Goal: Task Accomplishment & Management: Complete application form

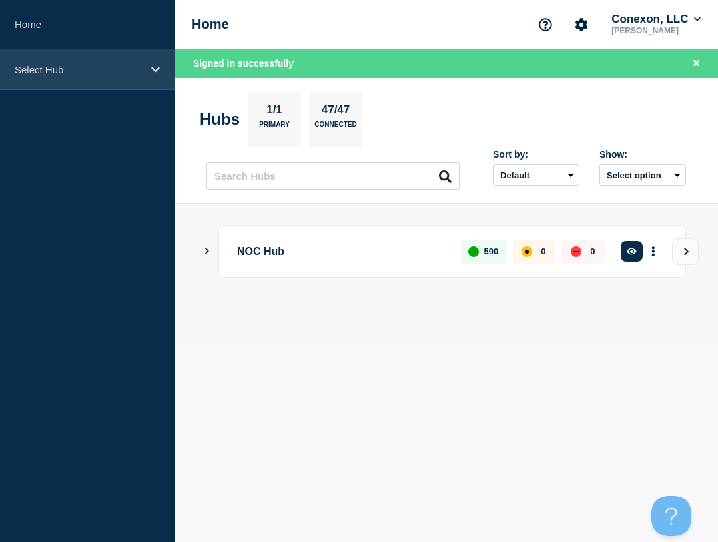
click at [25, 75] on p "Select Hub" at bounding box center [79, 69] width 128 height 11
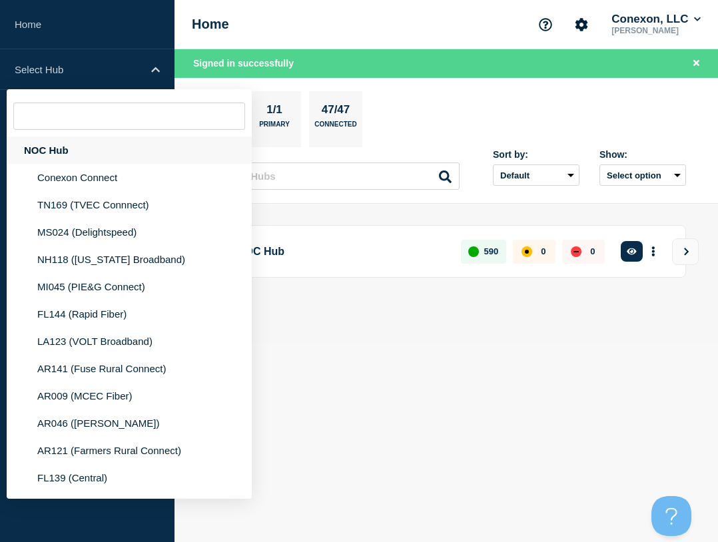
click at [57, 148] on div "NOC Hub" at bounding box center [129, 150] width 245 height 27
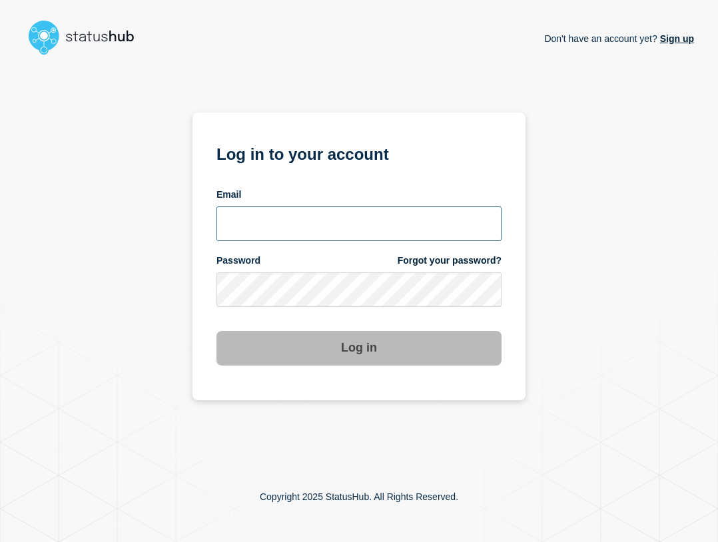
type input "[EMAIL_ADDRESS][PERSON_NAME][DOMAIN_NAME]"
drag, startPoint x: 353, startPoint y: 230, endPoint x: 362, endPoint y: 234, distance: 10.4
click at [353, 230] on input "ben.velasco@conexon.us" at bounding box center [358, 223] width 285 height 35
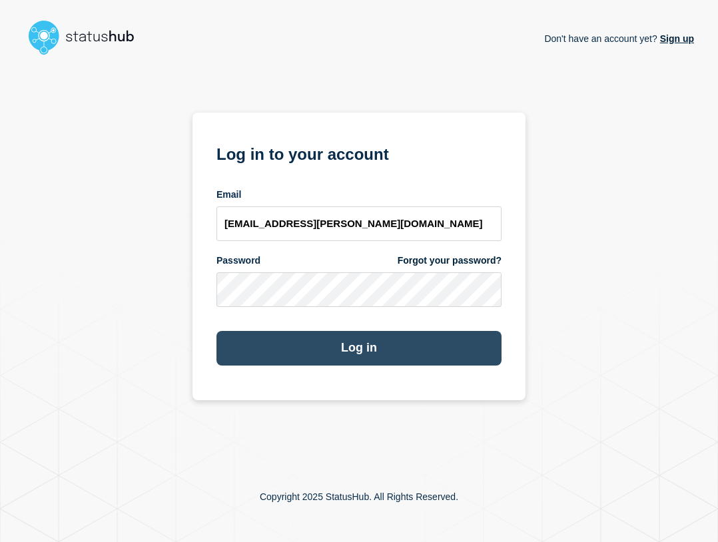
click at [404, 350] on button "Log in" at bounding box center [358, 348] width 285 height 35
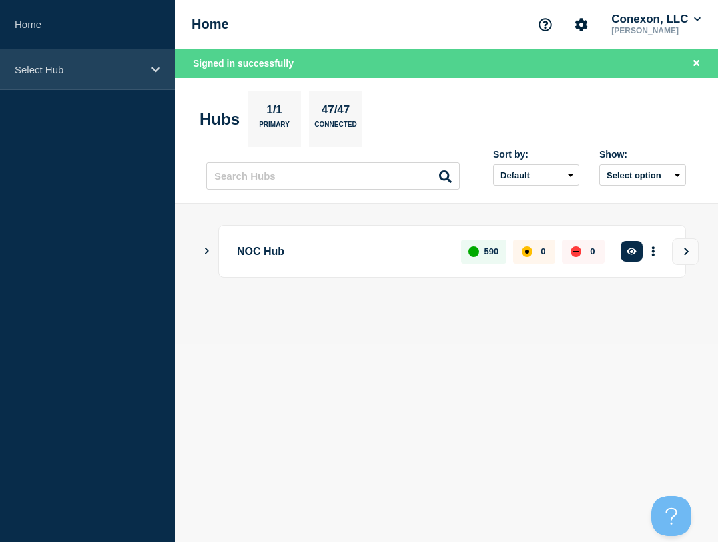
drag, startPoint x: 101, startPoint y: 69, endPoint x: 117, endPoint y: 69, distance: 16.0
click at [101, 69] on p "Select Hub" at bounding box center [79, 69] width 128 height 11
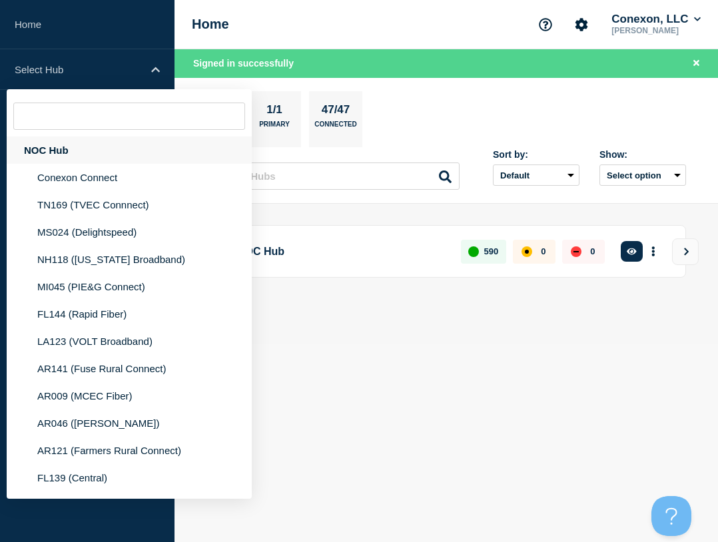
click at [114, 153] on div "NOC Hub" at bounding box center [129, 150] width 245 height 27
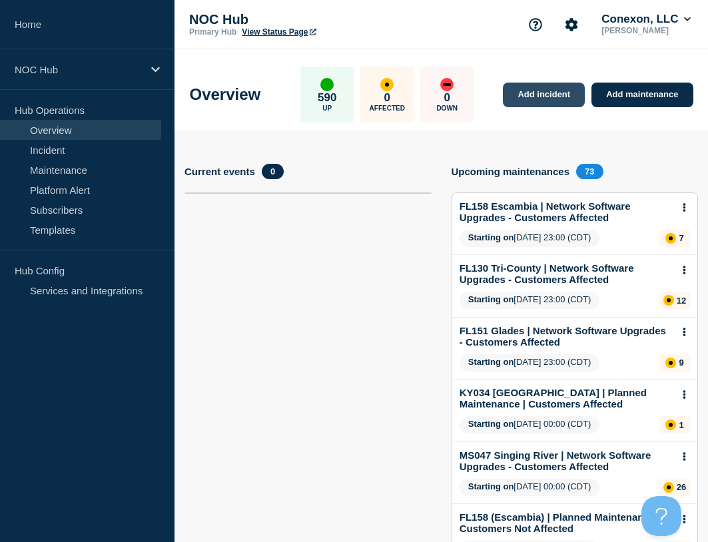
click at [555, 97] on link "Add incident" at bounding box center [544, 95] width 82 height 25
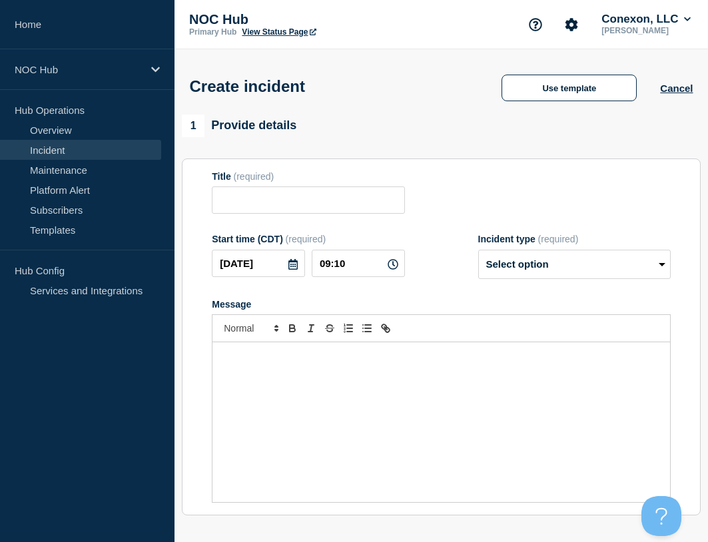
click at [555, 97] on button "Use template" at bounding box center [568, 88] width 135 height 27
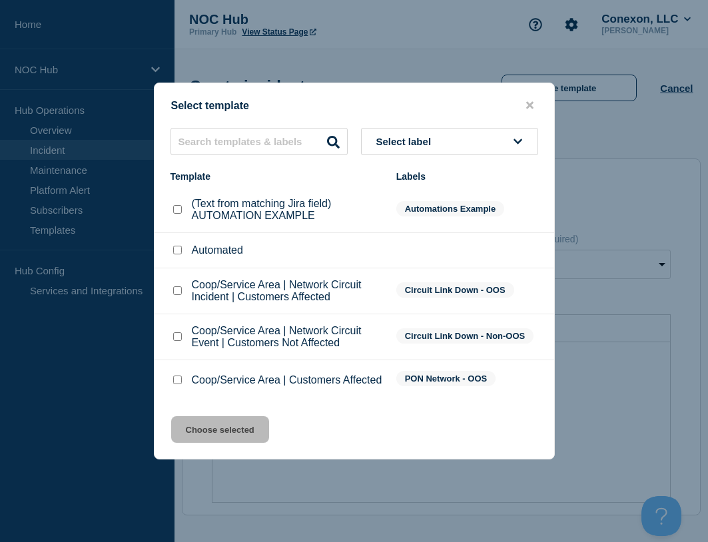
click at [178, 384] on input "Coop/Service Area | Customers Affected checkbox" at bounding box center [177, 380] width 9 height 9
checkbox input "true"
click at [208, 431] on button "Choose selected" at bounding box center [220, 429] width 98 height 27
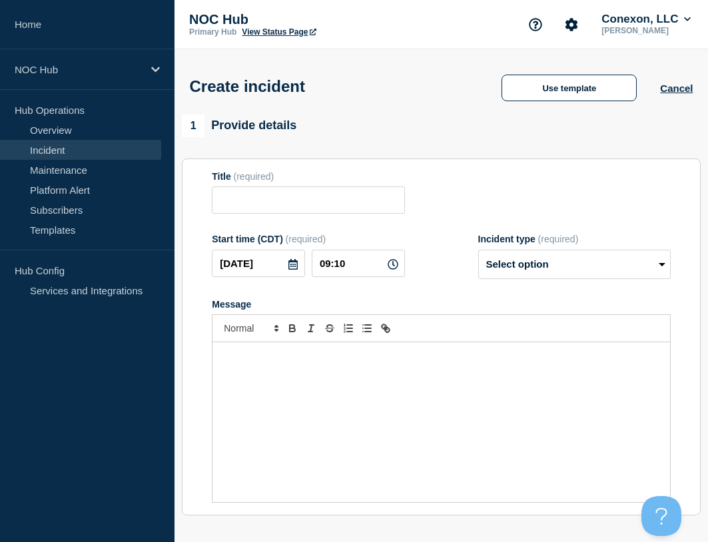
type input "Coop/Service Area | Customers Affected"
select select "investigating"
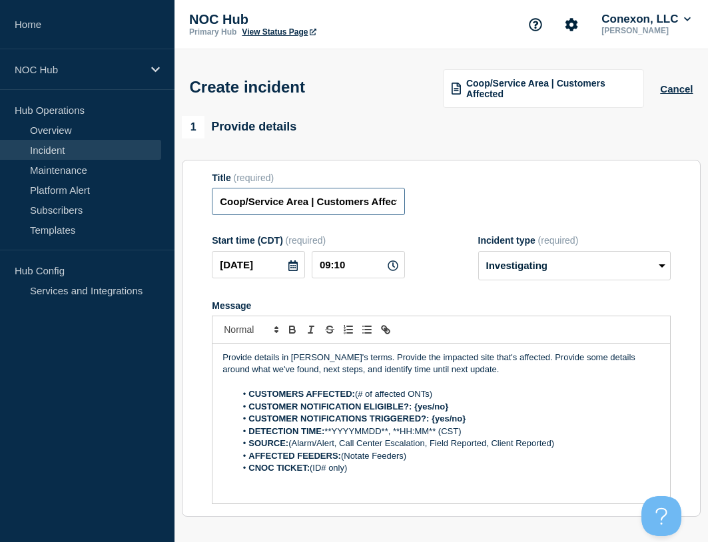
drag, startPoint x: 307, startPoint y: 206, endPoint x: 209, endPoint y: 202, distance: 98.0
click at [209, 202] on section "Title (required) Coop/Service Area | Customers Affected Start time (CDT) (requi…" at bounding box center [441, 339] width 519 height 358
click at [304, 200] on input "Coop/Service Area | Customers Affected" at bounding box center [308, 201] width 192 height 27
click at [304, 202] on input "Coop/Service Area | Customers Affected" at bounding box center [308, 201] width 192 height 27
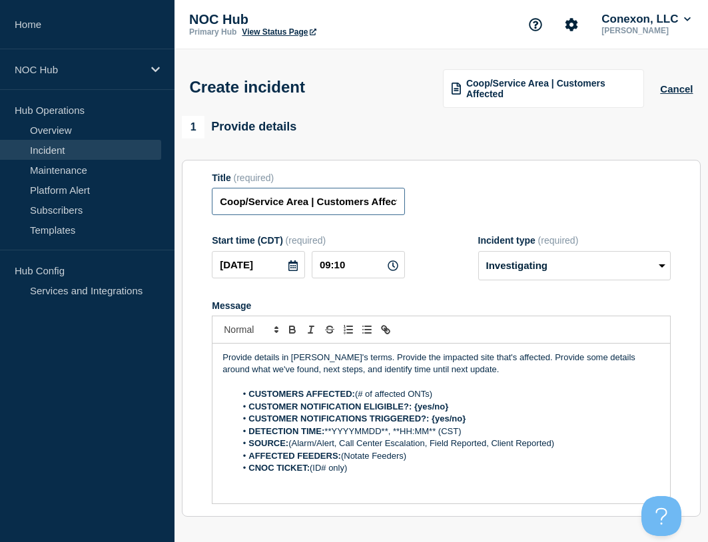
click at [304, 202] on input "Coop/Service Area | Customers Affected" at bounding box center [308, 201] width 192 height 27
paste input "GA107 (Satilla) | Incident | Customer Affecting"
type input "GA107 (Satilla) | Incident | Customer Affecting"
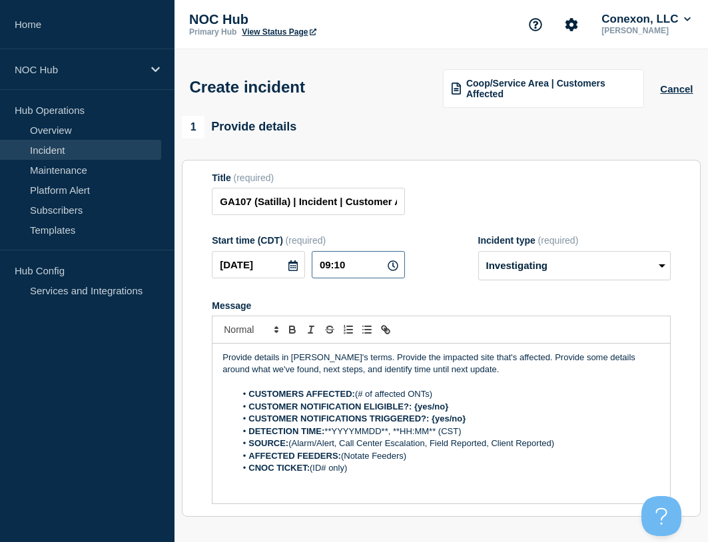
drag, startPoint x: 360, startPoint y: 268, endPoint x: 292, endPoint y: 268, distance: 67.9
click at [292, 268] on div "[DATE] 09:10" at bounding box center [308, 264] width 192 height 27
type input "09:00"
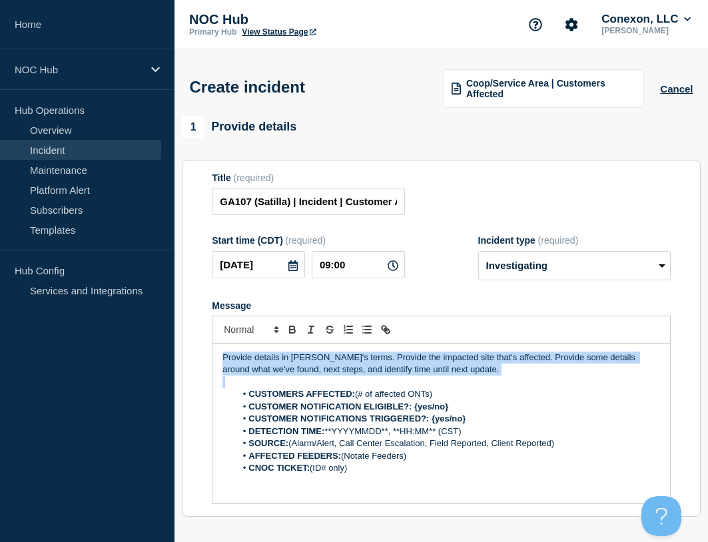
drag, startPoint x: 471, startPoint y: 377, endPoint x: 208, endPoint y: 339, distance: 265.8
click at [208, 339] on section "Title (required) GA107 (Satilla) | Incident | Customer Affecting Start time (CD…" at bounding box center [441, 339] width 519 height 358
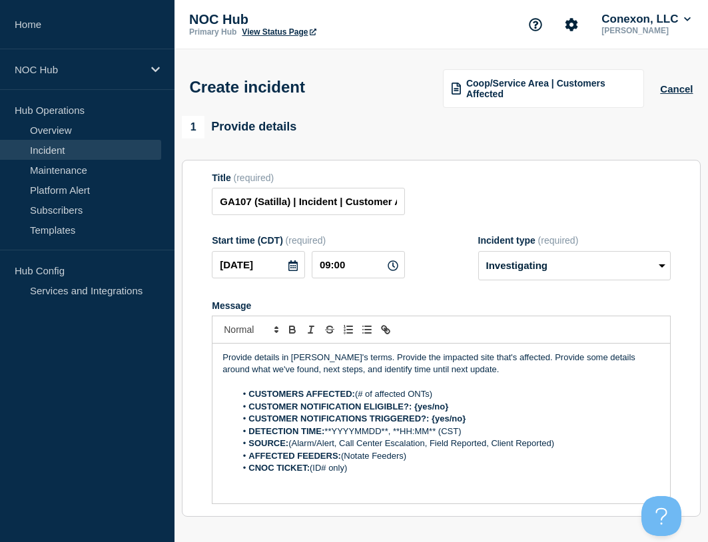
click at [393, 471] on li "CNOC TICKET: (ID# only)" at bounding box center [448, 468] width 424 height 12
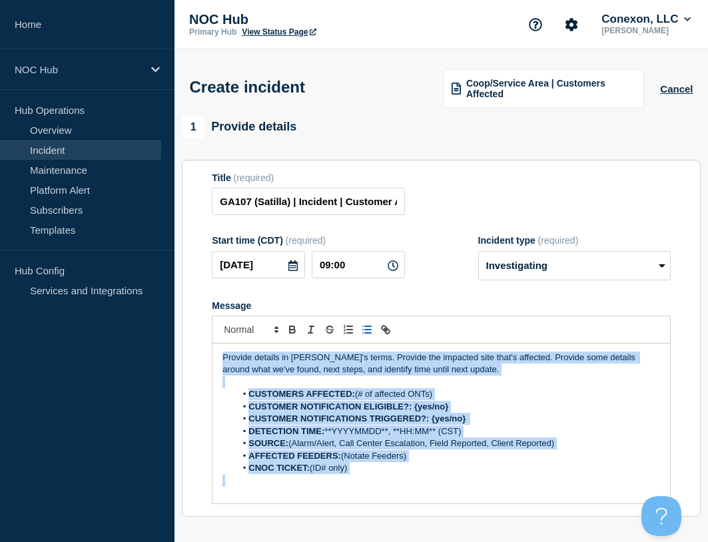
drag, startPoint x: 386, startPoint y: 479, endPoint x: 185, endPoint y: 305, distance: 265.3
click at [185, 305] on section "Title (required) GA107 (Satilla) | Incident | Customer Affecting Start time (CD…" at bounding box center [441, 339] width 519 height 358
click at [364, 487] on p "Message" at bounding box center [441, 481] width 438 height 12
drag, startPoint x: 379, startPoint y: 472, endPoint x: 119, endPoint y: 310, distance: 306.0
click at [119, 310] on div "Home NOC Hub Hub Operations Overview Incident Maintenance Platform Alert Subscr…" at bounding box center [354, 465] width 708 height 931
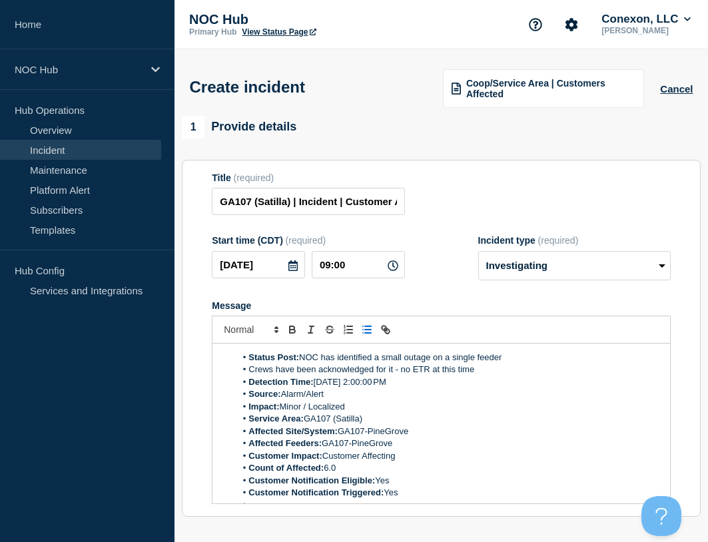
scroll to position [6, 0]
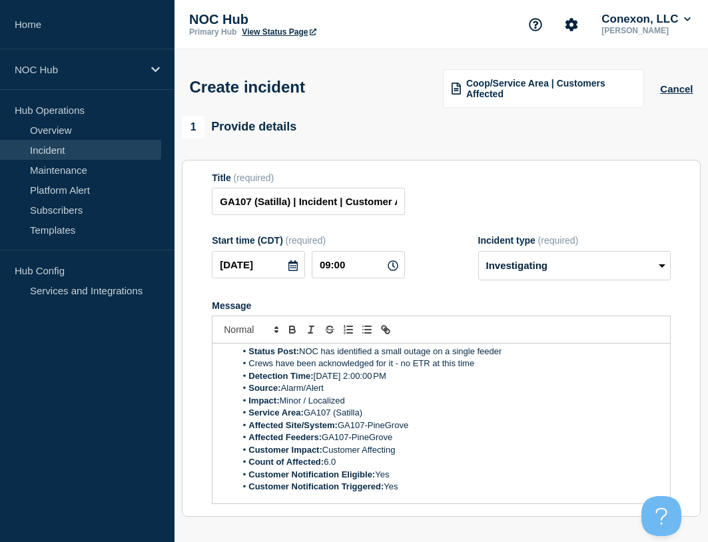
click at [496, 366] on li "Crews have been acknowledged for it - no ETR at this time" at bounding box center [448, 364] width 424 height 12
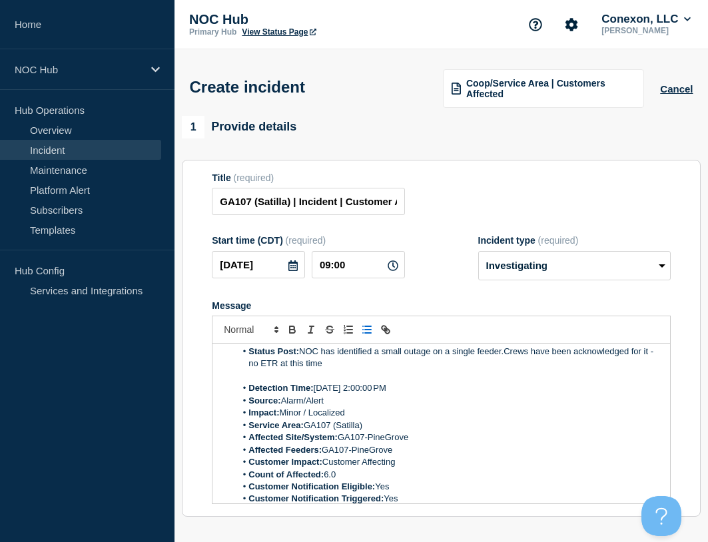
click at [280, 378] on p "Message" at bounding box center [441, 376] width 438 height 12
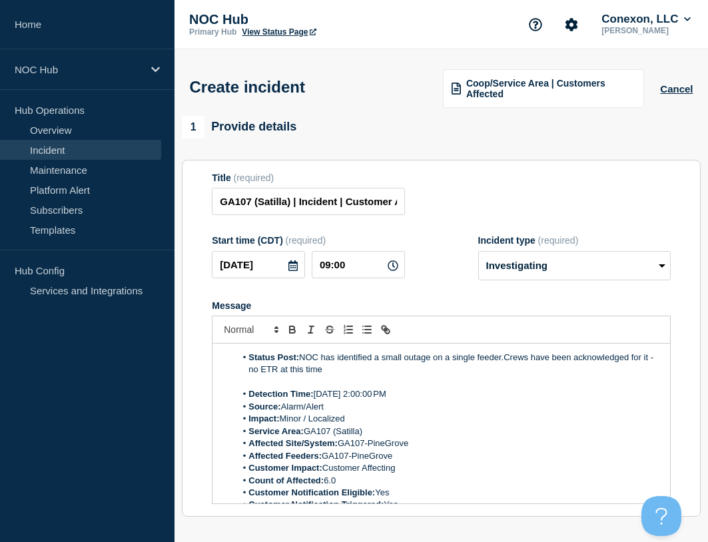
scroll to position [333, 0]
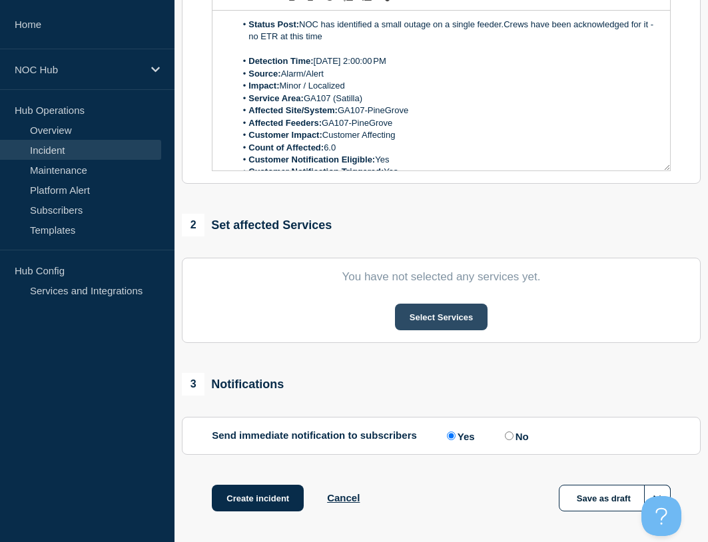
click at [452, 322] on button "Select Services" at bounding box center [441, 317] width 93 height 27
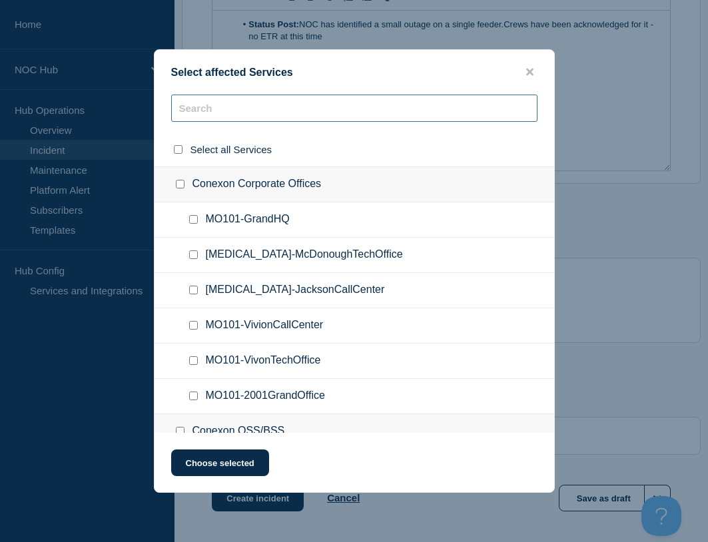
click at [290, 110] on input "text" at bounding box center [354, 108] width 366 height 27
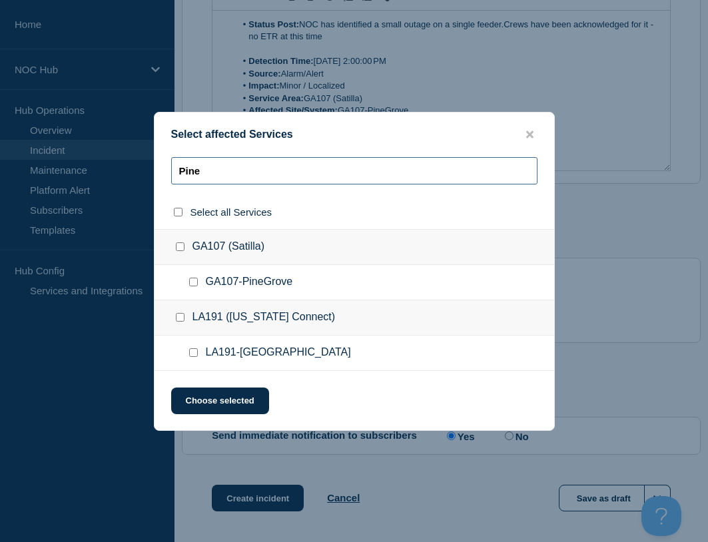
type input "Pine"
click at [194, 283] on input "GA107-PineGrove checkbox" at bounding box center [193, 282] width 9 height 9
checkbox input "true"
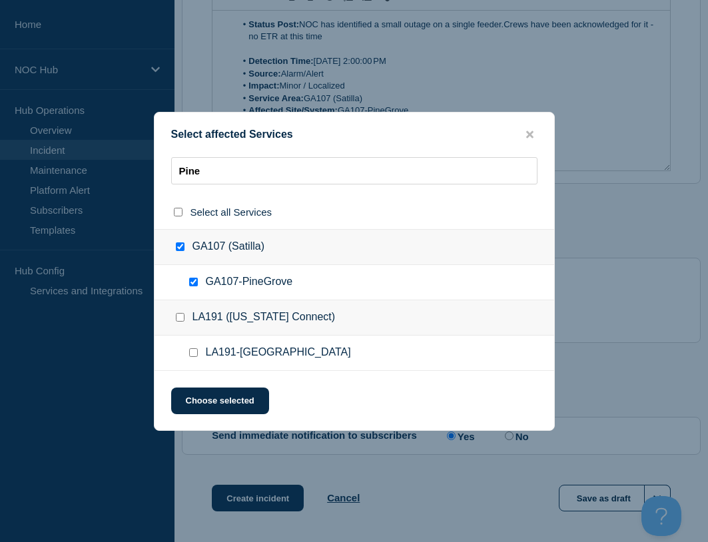
checkbox input "true"
click at [237, 400] on button "Choose selected" at bounding box center [220, 401] width 98 height 27
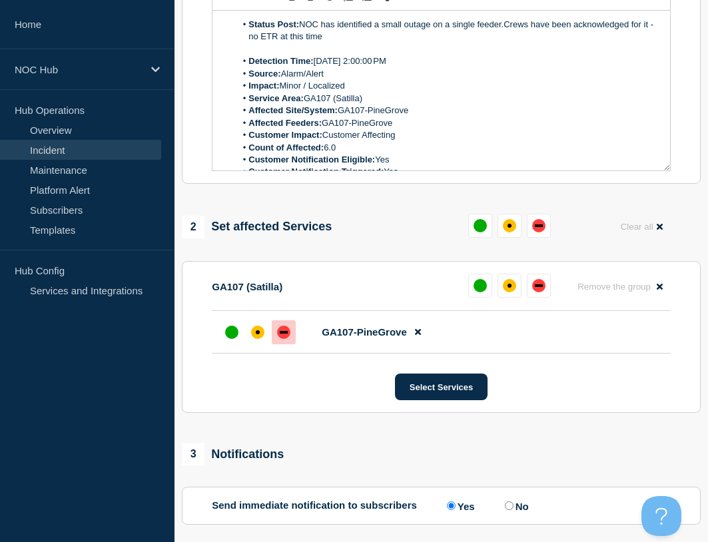
click at [278, 344] on div at bounding box center [284, 332] width 24 height 24
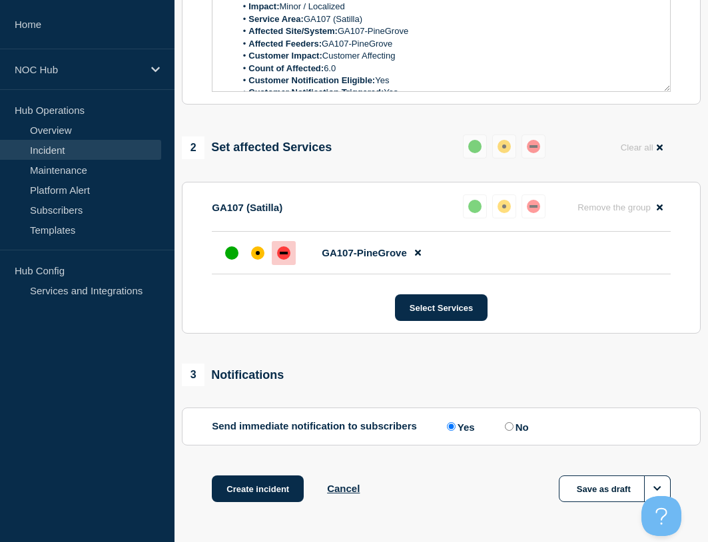
scroll to position [461, 0]
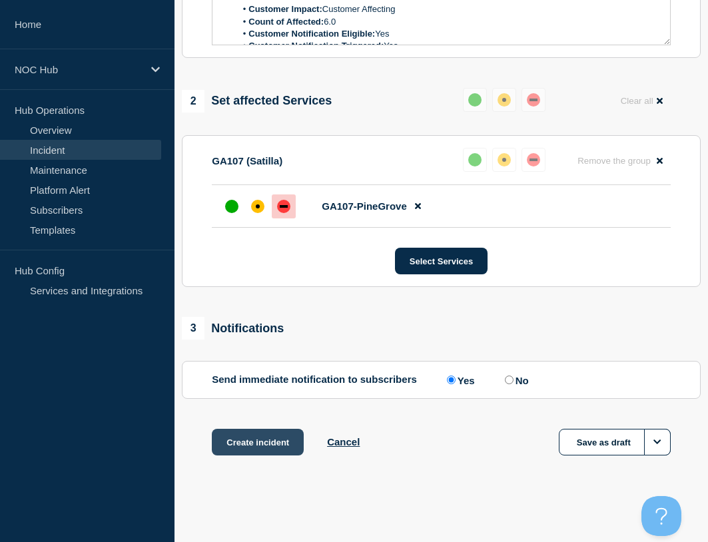
click at [274, 443] on button "Create incident" at bounding box center [258, 442] width 92 height 27
